Goal: Communication & Community: Answer question/provide support

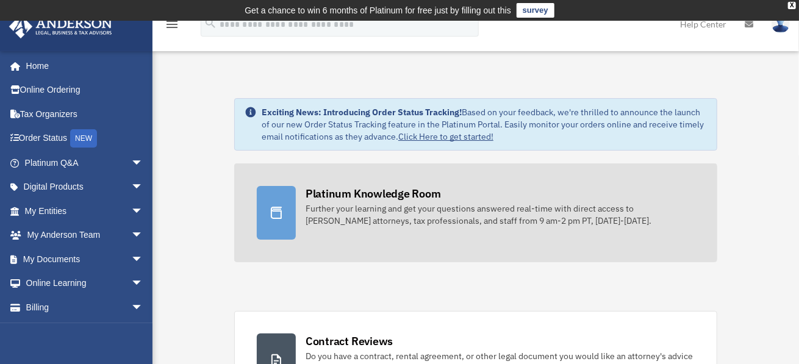
click at [464, 210] on div "Further your learning and get your questions answered real-time with direct acc…" at bounding box center [500, 215] width 389 height 24
click at [269, 210] on icon at bounding box center [276, 213] width 15 height 15
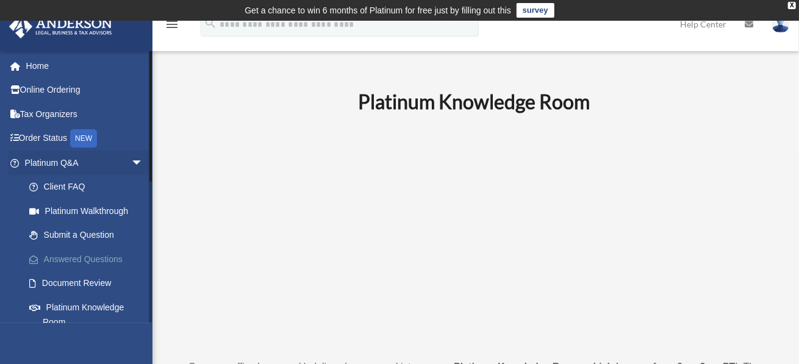
click at [98, 262] on link "Answered Questions" at bounding box center [89, 259] width 145 height 24
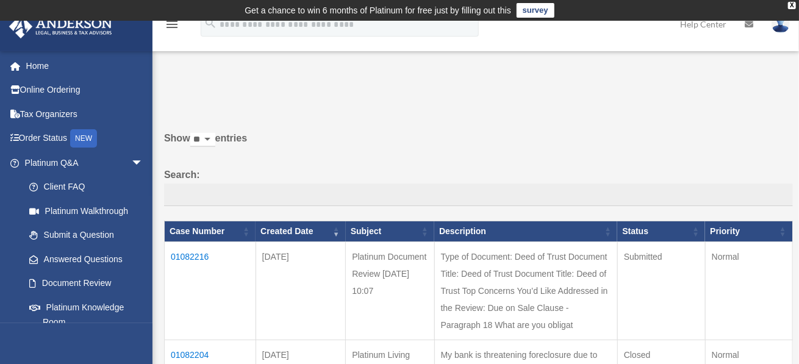
click at [188, 254] on td "01082216" at bounding box center [211, 291] width 92 height 98
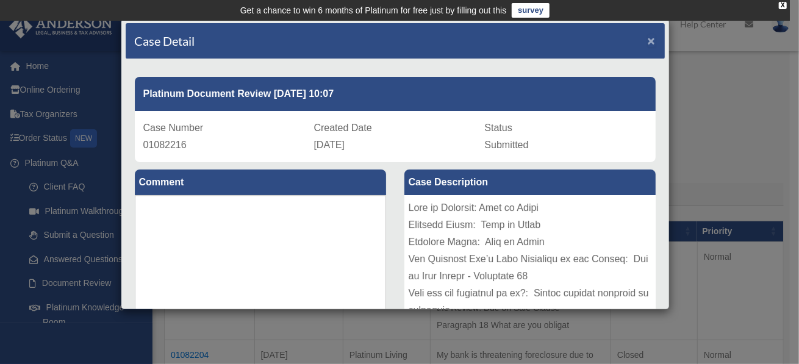
click at [648, 40] on span "×" at bounding box center [652, 41] width 8 height 14
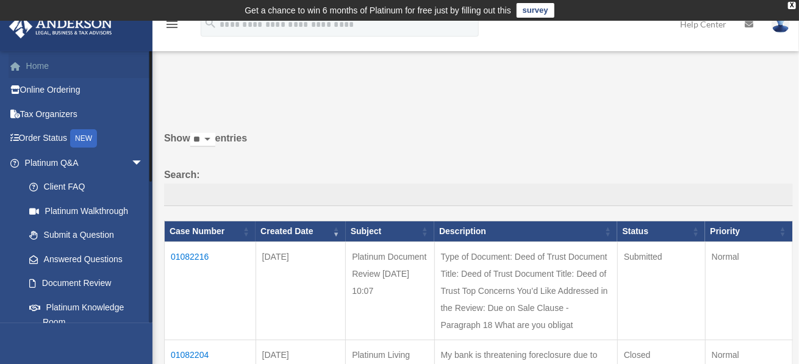
click at [34, 68] on link "Home" at bounding box center [85, 66] width 153 height 24
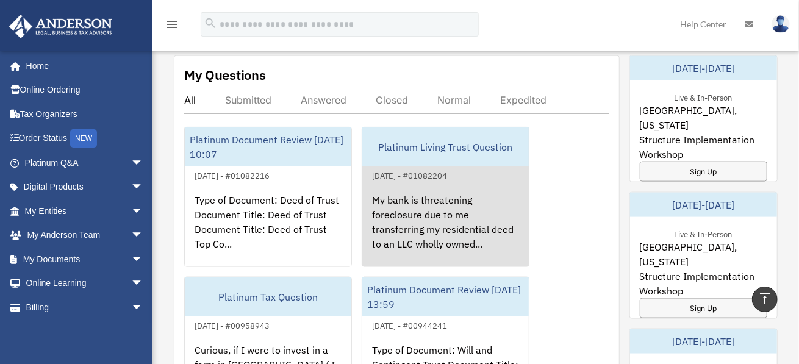
scroll to position [692, 0]
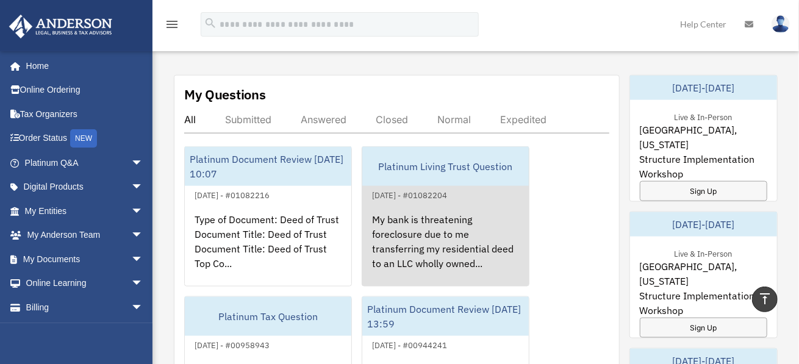
click at [484, 162] on div "Platinum Living Trust Question" at bounding box center [445, 166] width 167 height 39
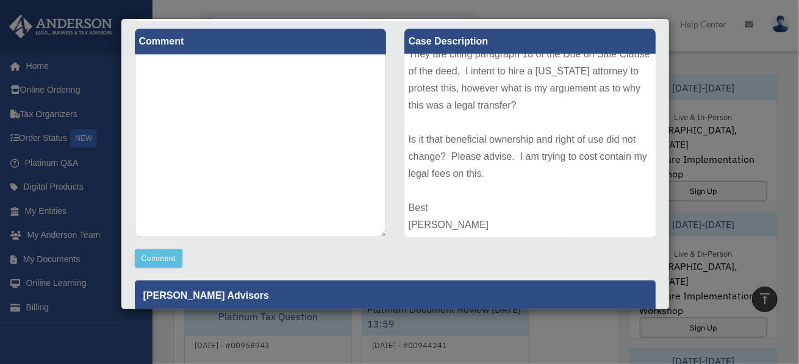
scroll to position [165, 0]
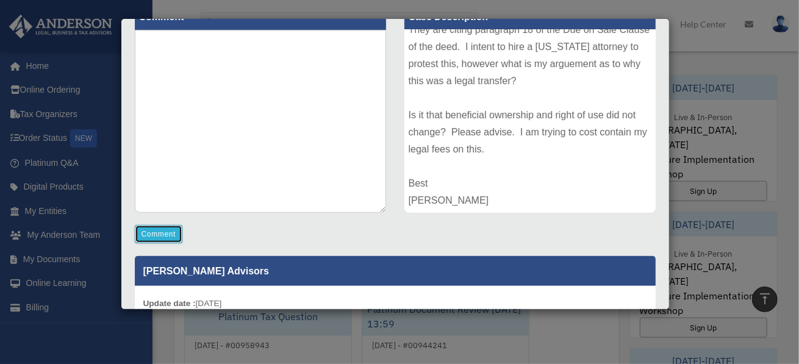
click at [170, 229] on button "Comment" at bounding box center [159, 234] width 48 height 18
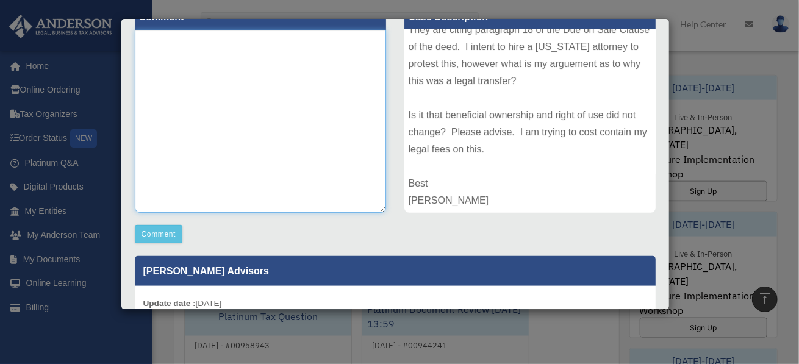
click at [279, 107] on textarea at bounding box center [260, 121] width 251 height 183
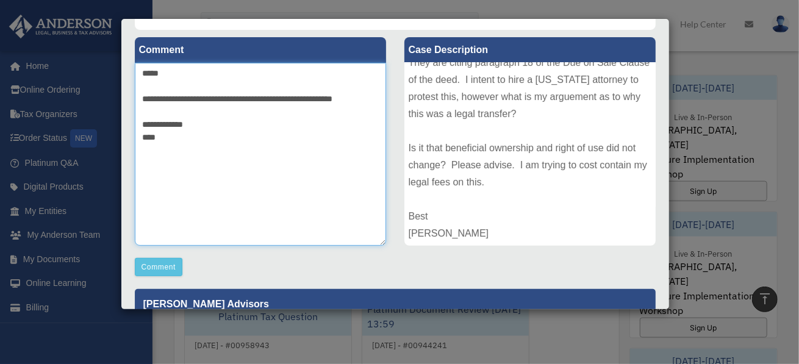
scroll to position [271, 0]
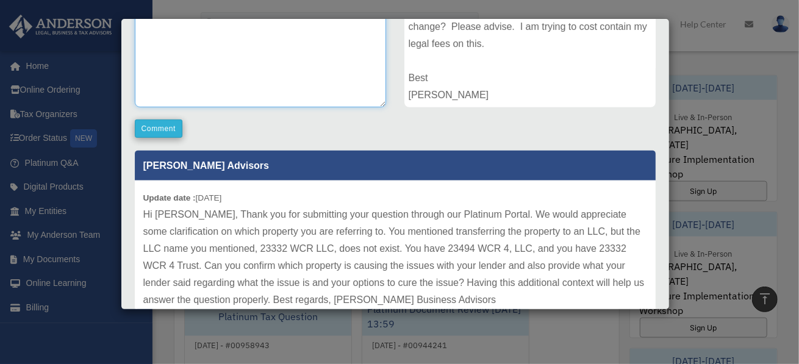
type textarea "**********"
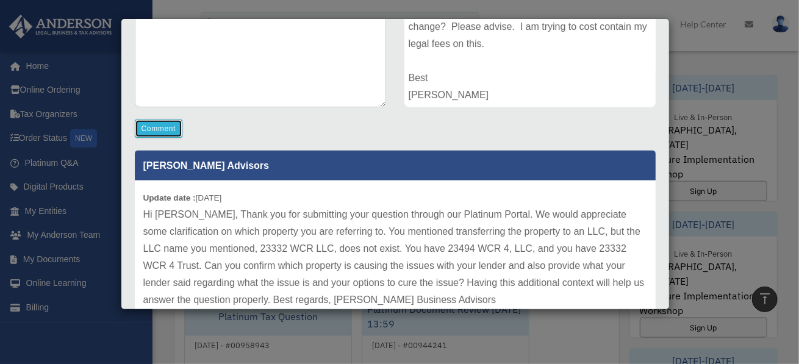
click at [161, 135] on button "Comment" at bounding box center [159, 129] width 48 height 18
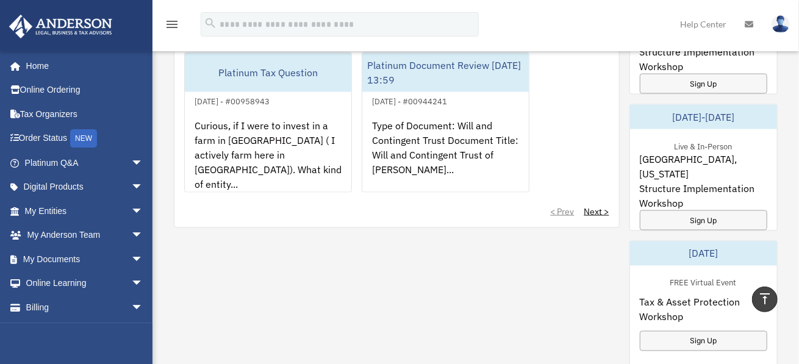
scroll to position [1180, 0]
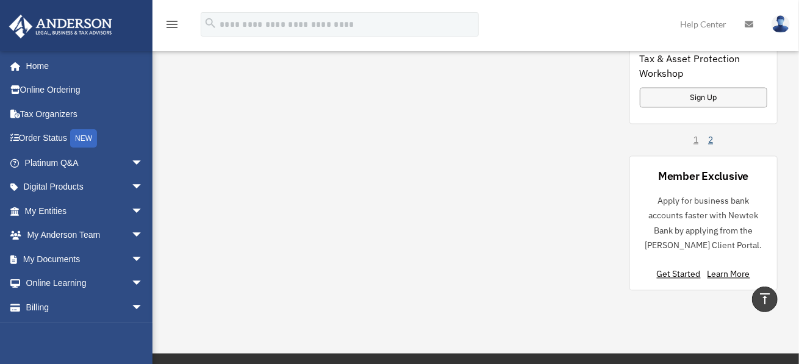
click at [711, 138] on link "2" at bounding box center [710, 140] width 5 height 12
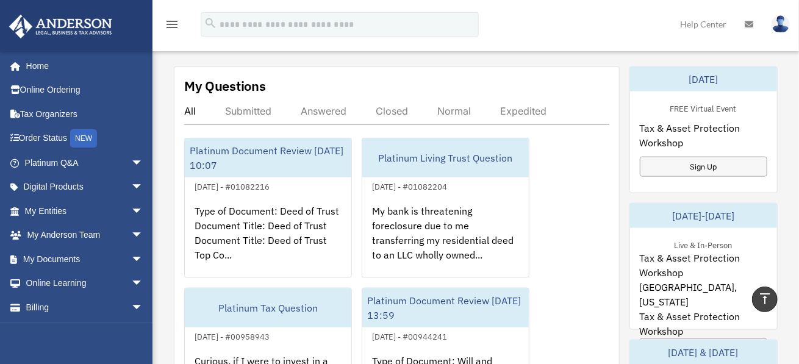
scroll to position [616, 0]
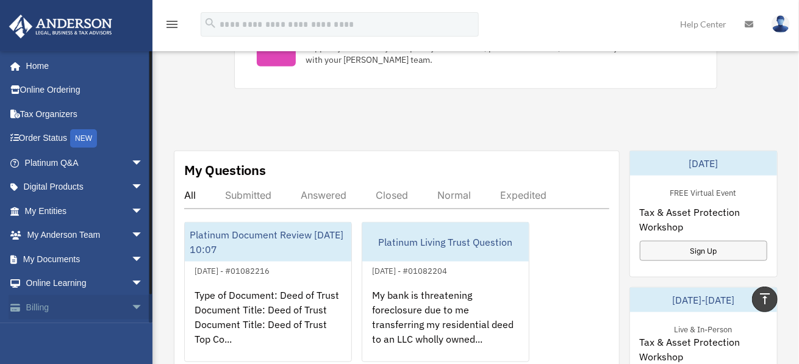
click at [70, 308] on link "Billing arrow_drop_down" at bounding box center [85, 307] width 153 height 24
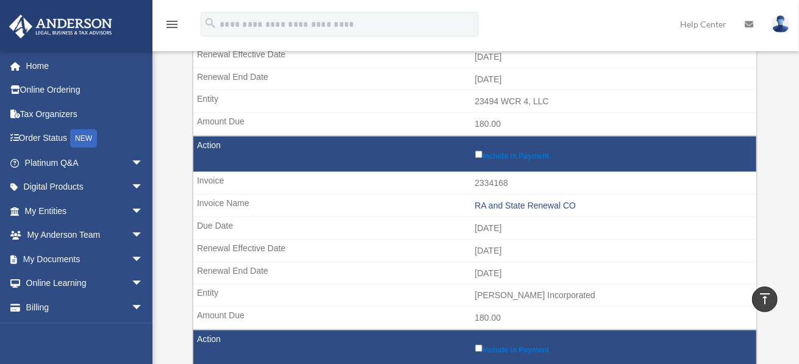
scroll to position [671, 0]
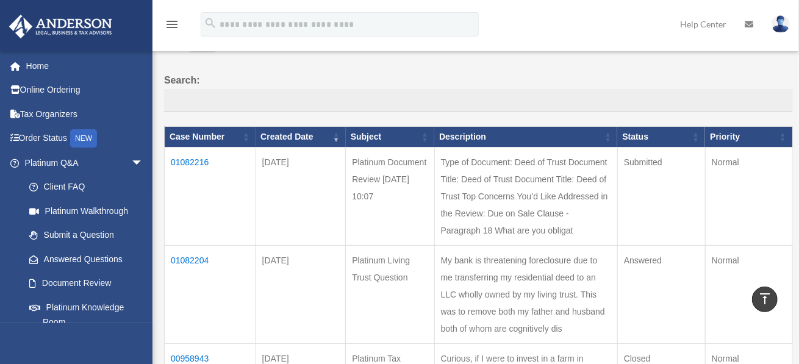
scroll to position [61, 0]
